Goal: Check status: Check status

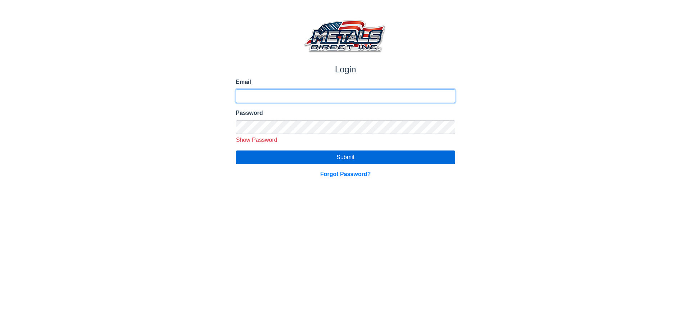
type input "**********"
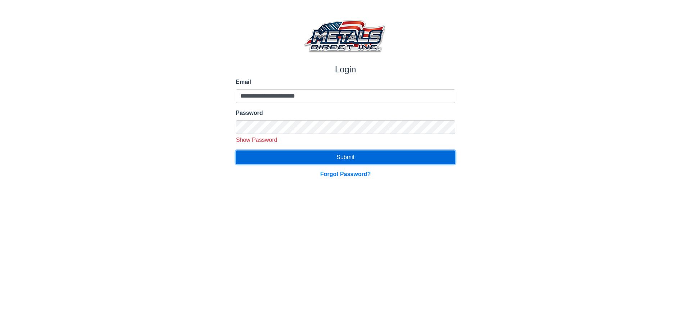
click at [419, 160] on button "Submit" at bounding box center [345, 157] width 219 height 14
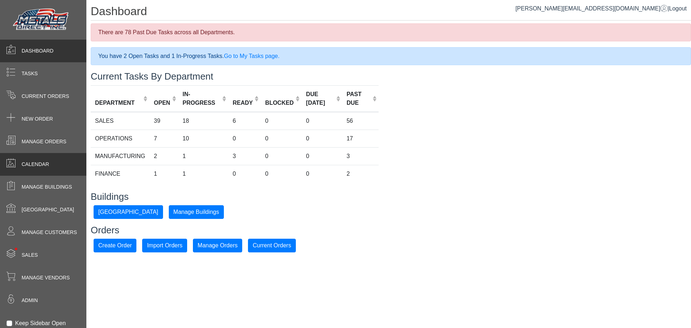
click at [40, 168] on div "Calendar" at bounding box center [43, 164] width 86 height 23
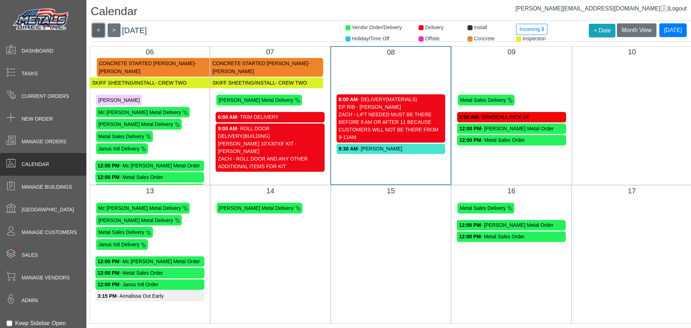
click at [96, 31] on button "<" at bounding box center [98, 30] width 13 height 14
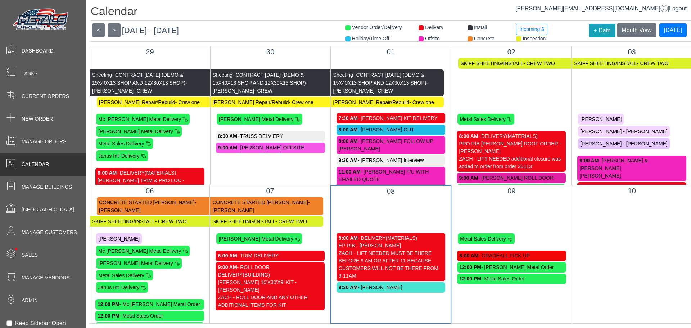
click at [496, 88] on div "Sheeting - CONTRACT [DATE] (DEMO & 15X40X13 SHOP AND 12X30X13 SHOP) - [PERSON_N…" at bounding box center [511, 82] width 120 height 26
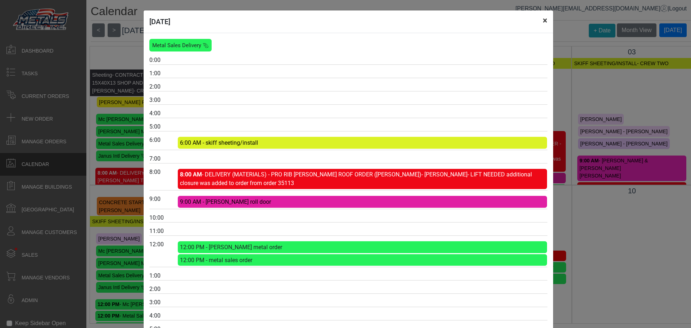
drag, startPoint x: 540, startPoint y: 24, endPoint x: 539, endPoint y: 19, distance: 5.9
click at [540, 24] on button "×" at bounding box center [545, 20] width 16 height 20
